Goal: Task Accomplishment & Management: Manage account settings

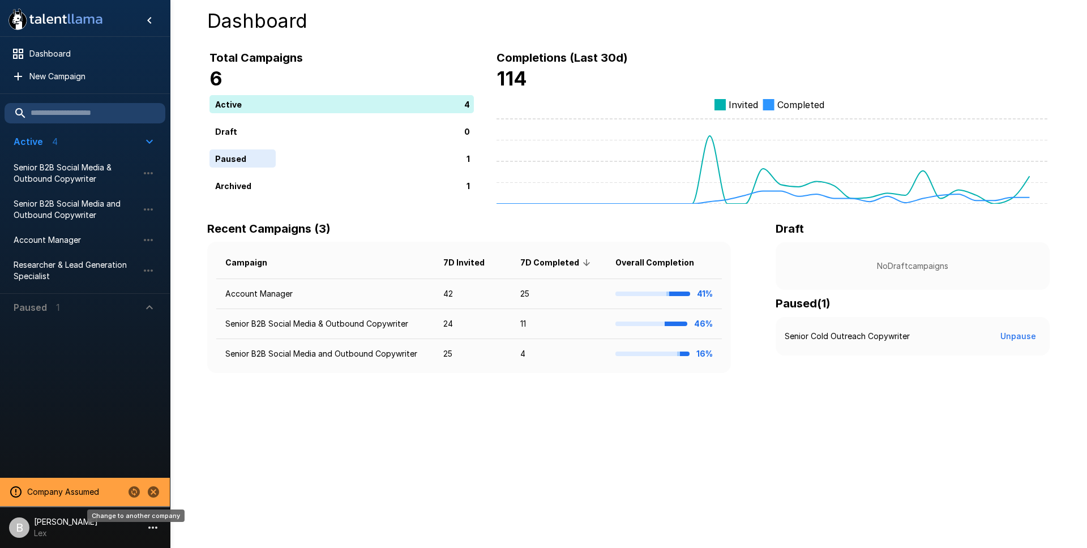
click at [134, 495] on icon "Change to another company" at bounding box center [134, 491] width 11 height 11
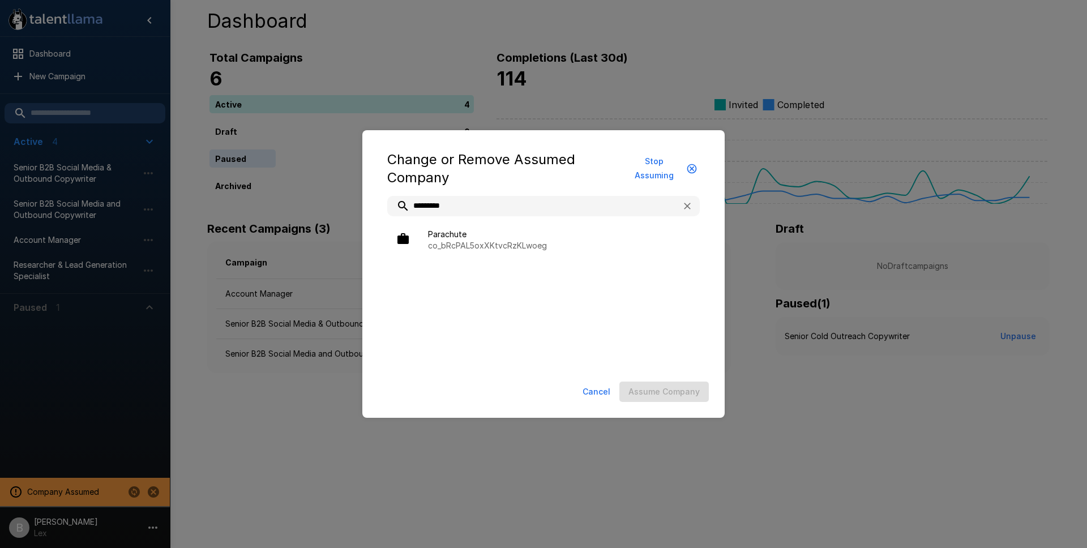
type input "*********"
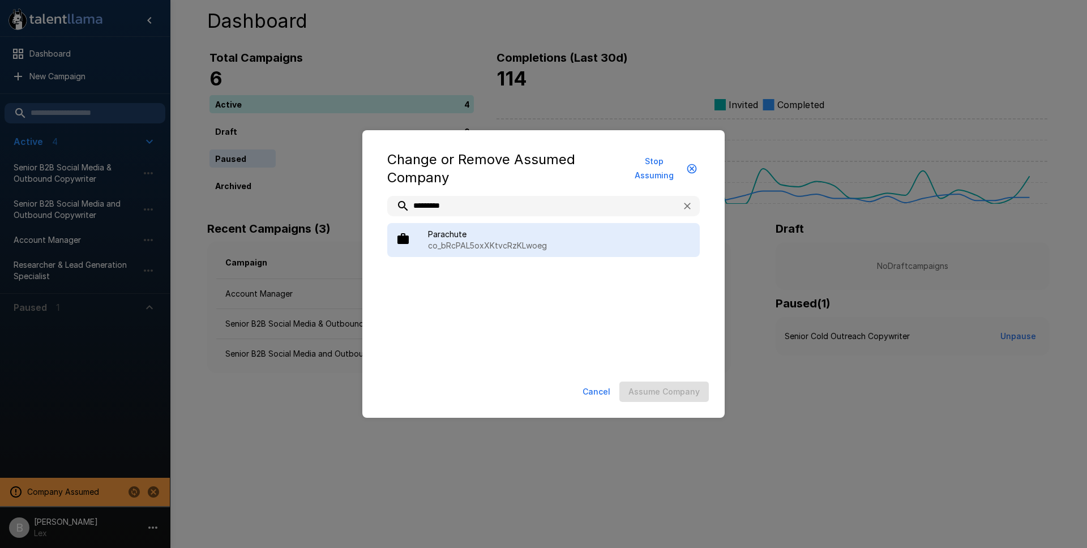
click at [444, 230] on span "Parachute" at bounding box center [559, 234] width 263 height 11
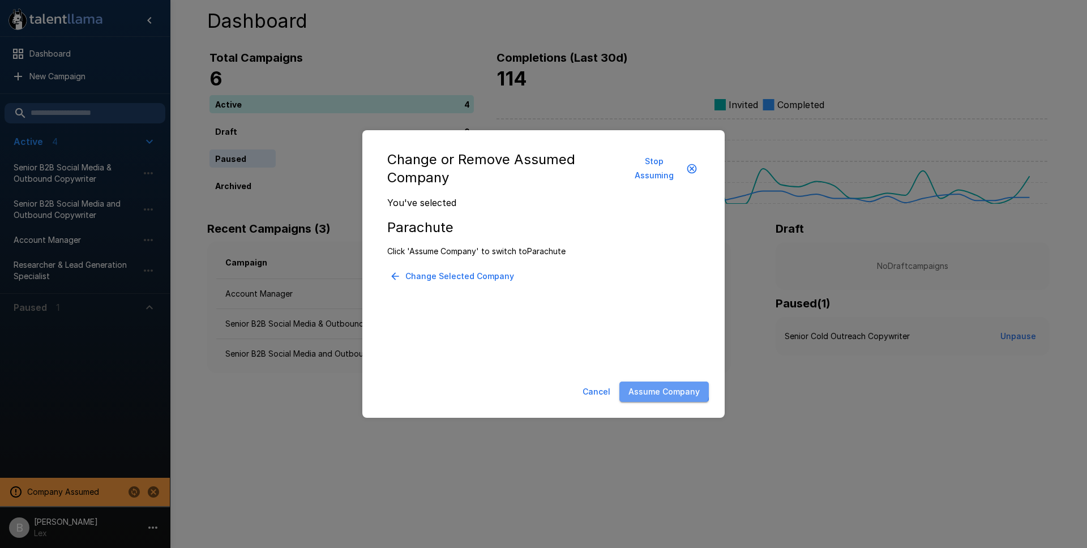
click at [654, 386] on button "Assume Company" at bounding box center [663, 392] width 89 height 21
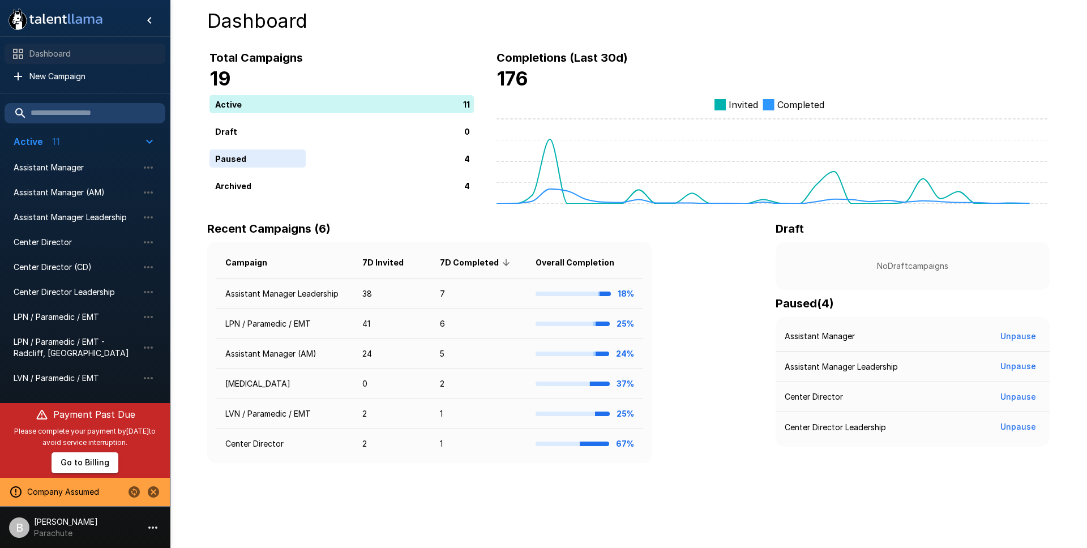
click at [45, 53] on span "Dashboard" at bounding box center [92, 53] width 127 height 11
click at [242, 298] on td "Assistant Manager Leadership" at bounding box center [284, 294] width 137 height 30
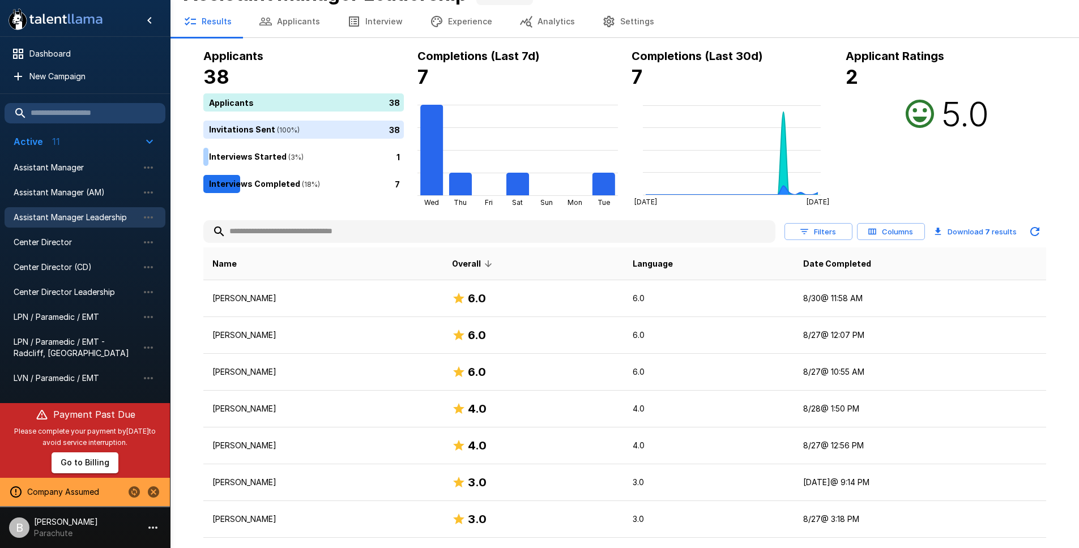
scroll to position [55, 0]
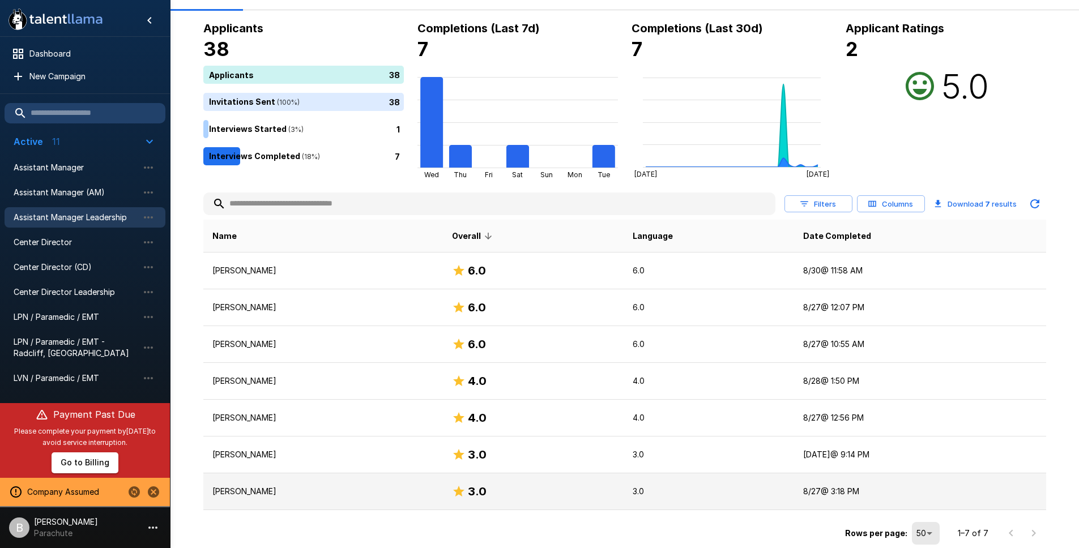
click at [417, 493] on p "Jessica Pearson" at bounding box center [323, 491] width 222 height 11
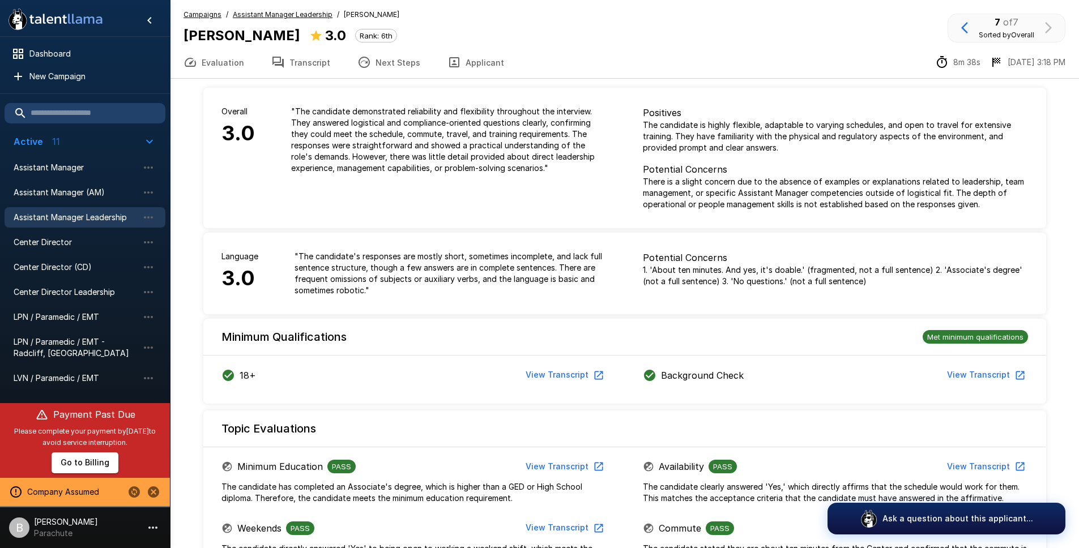
click at [300, 9] on span "Assistant Manager Leadership" at bounding box center [283, 14] width 100 height 11
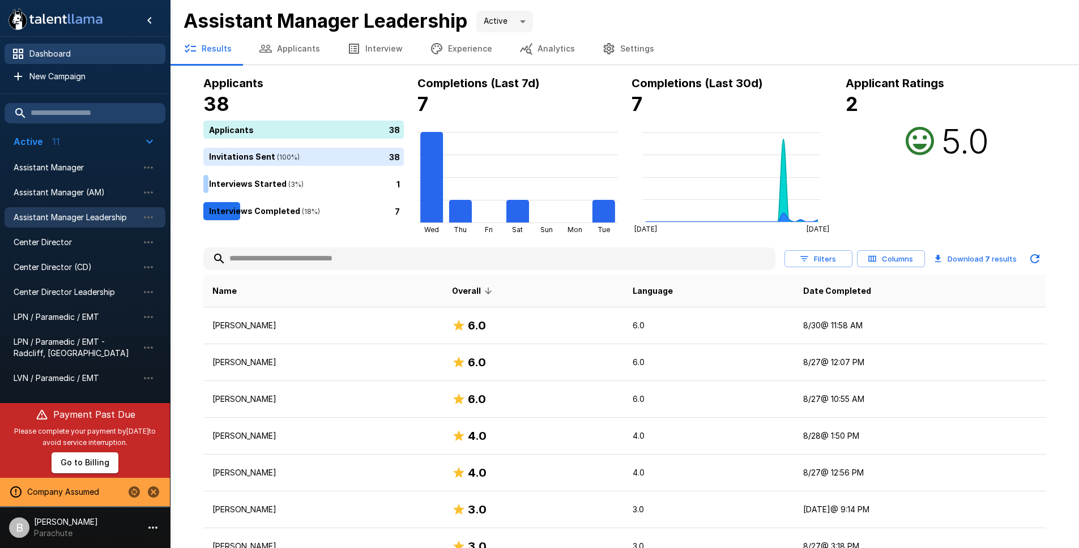
click at [54, 53] on span "Dashboard" at bounding box center [92, 53] width 127 height 11
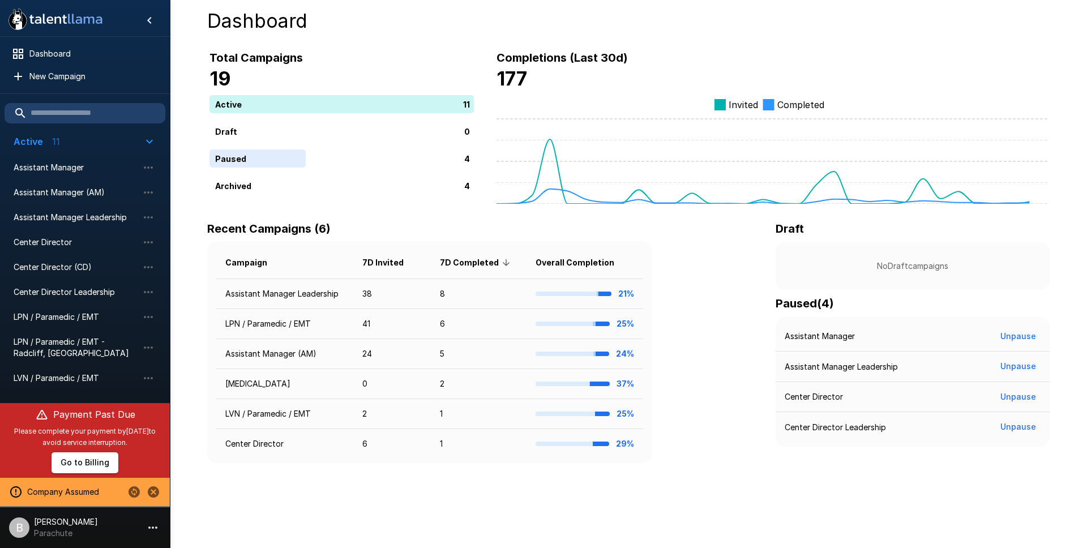
click at [135, 491] on icon "Change to another company" at bounding box center [134, 491] width 11 height 11
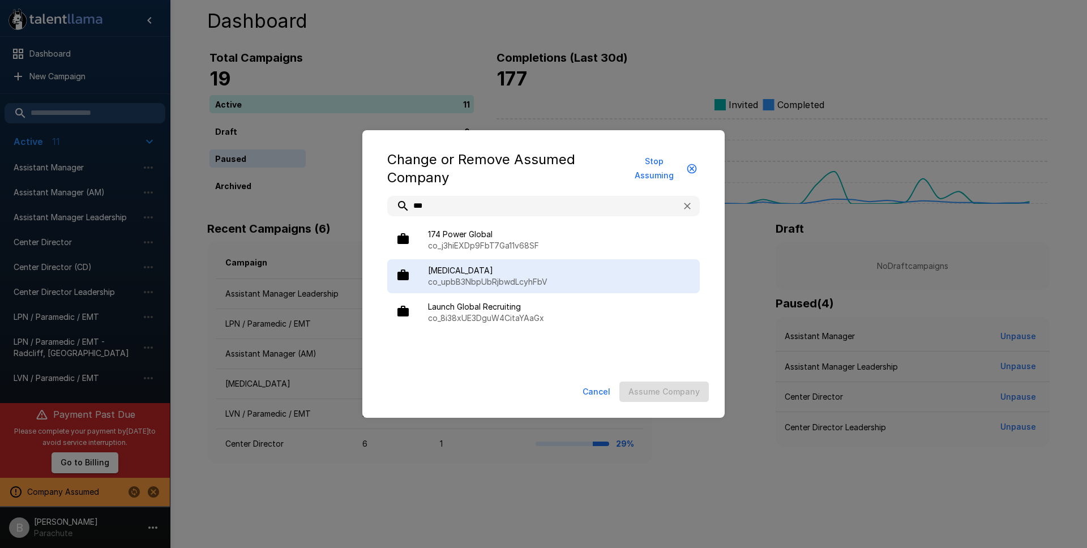
type input "***"
click at [465, 282] on p "co_upbB3NbpUbRjbwdLcyhFbV" at bounding box center [559, 281] width 263 height 11
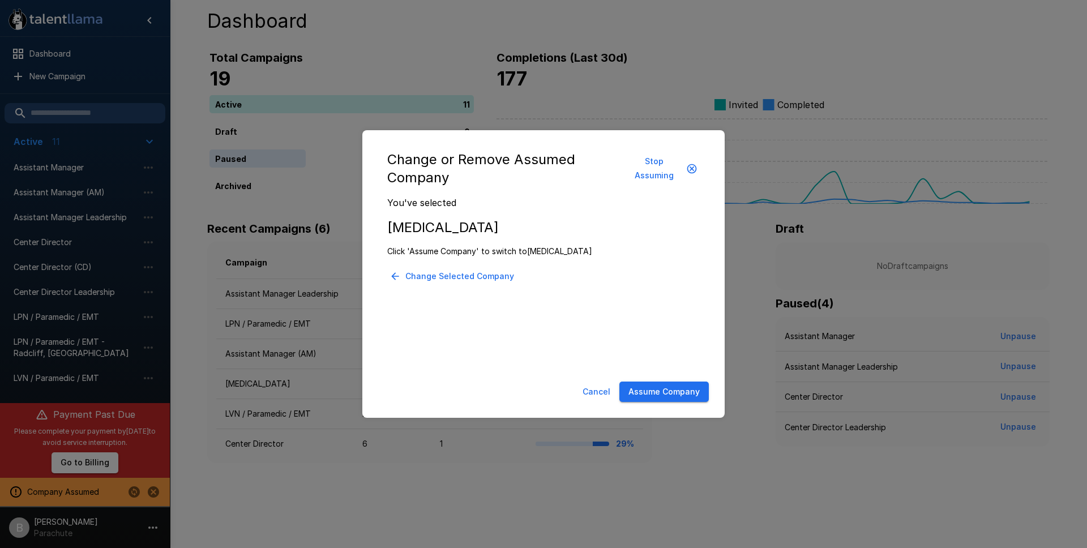
click at [671, 393] on button "Assume Company" at bounding box center [663, 392] width 89 height 21
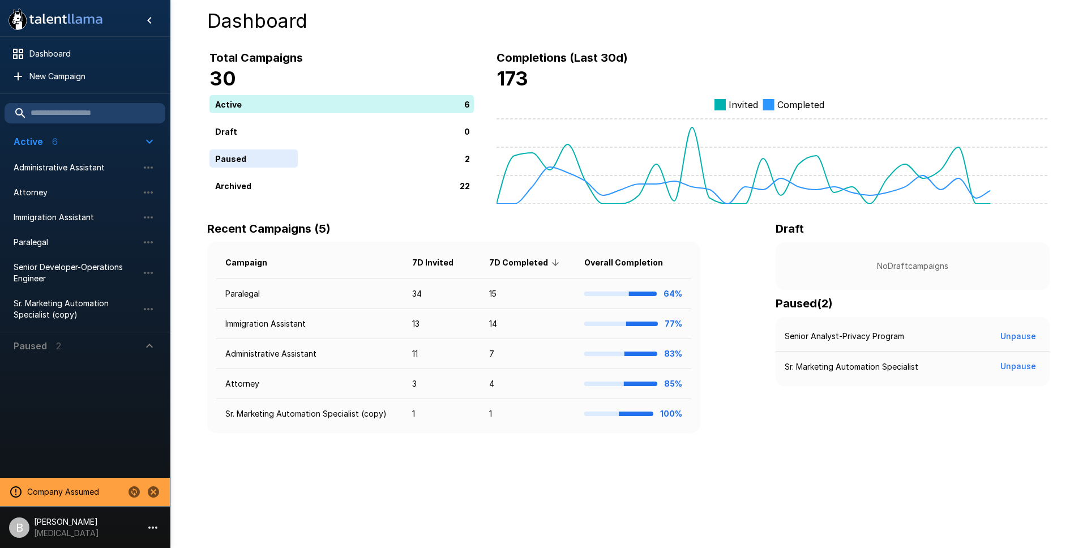
click at [66, 529] on p "[MEDICAL_DATA]" at bounding box center [66, 533] width 65 height 11
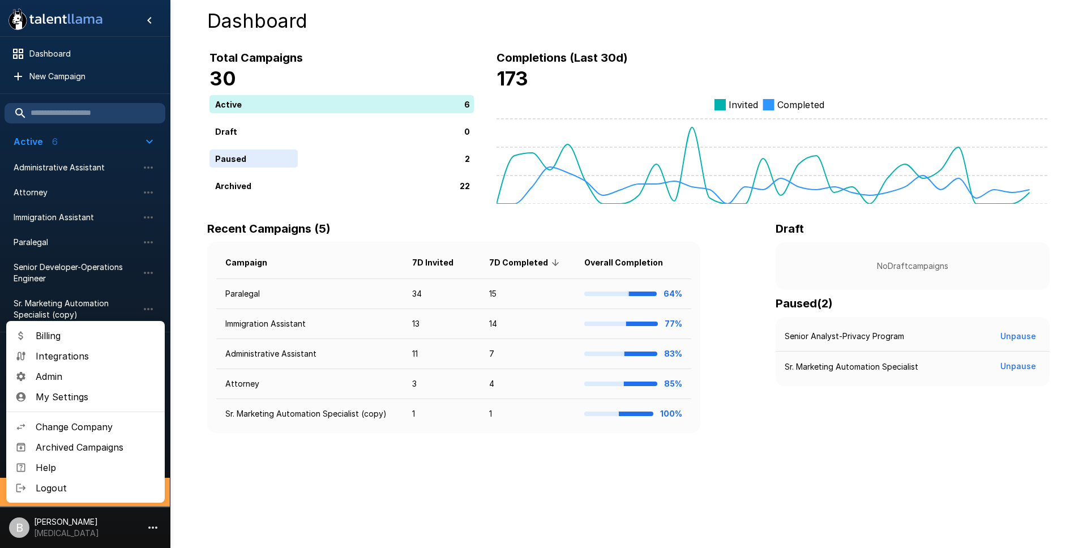
click at [78, 380] on span "Admin" at bounding box center [96, 377] width 120 height 14
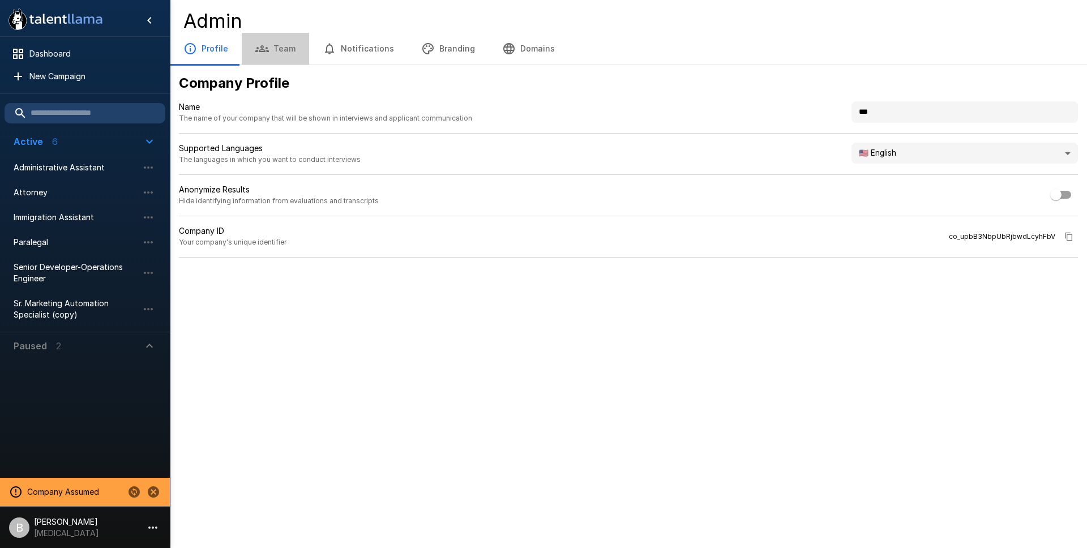
click at [271, 52] on button "Team" at bounding box center [275, 49] width 67 height 32
